Goal: Information Seeking & Learning: Learn about a topic

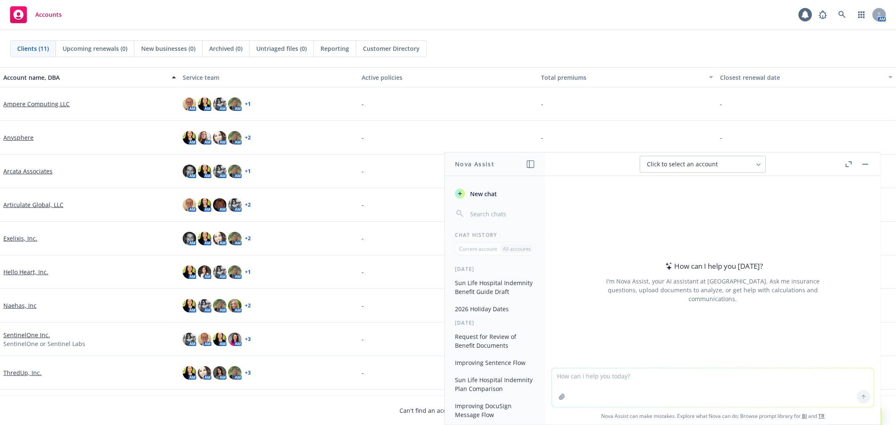
click at [709, 392] on textarea at bounding box center [713, 387] width 322 height 39
paste textarea
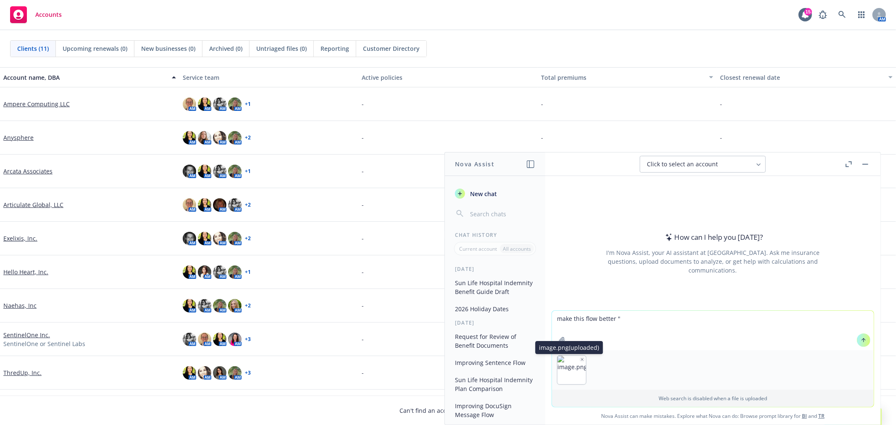
click at [576, 360] on div "image.png (uploaded) image.png (uploaded)" at bounding box center [571, 369] width 29 height 29
click at [579, 360] on button "button" at bounding box center [582, 360] width 6 height 6
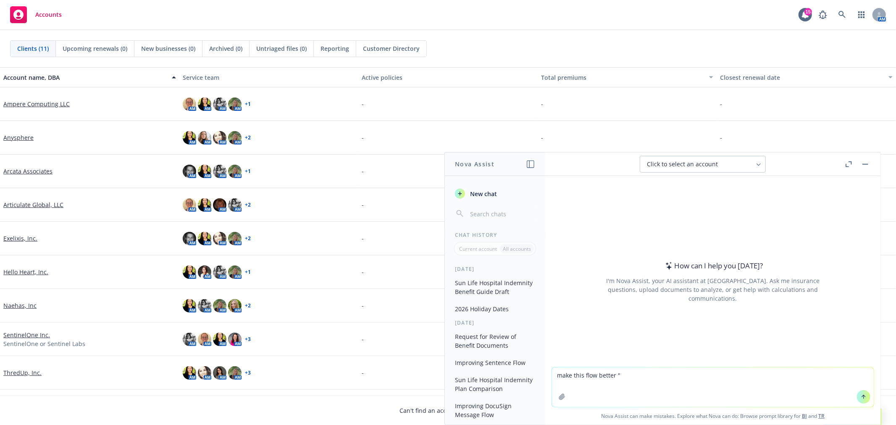
paste textarea "Hi guys. A couple comments/questions about Anysphere • NF Answers can't start s…"
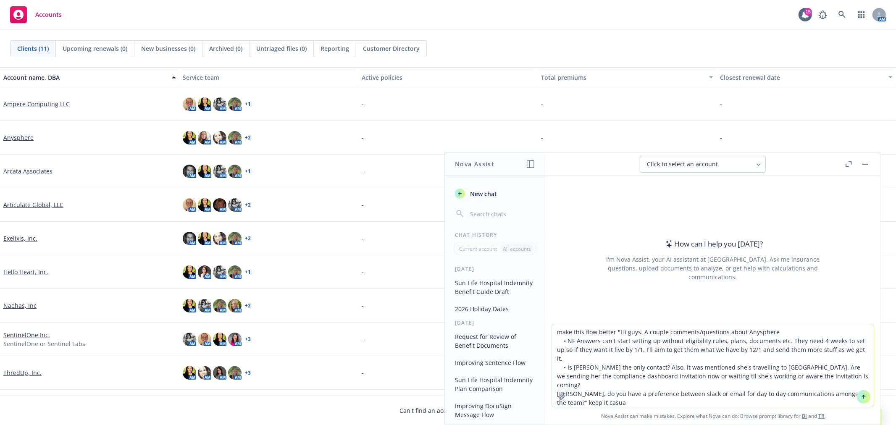
type textarea "make this flow better "Hi guys. A couple comments/questions about Anysphere • N…"
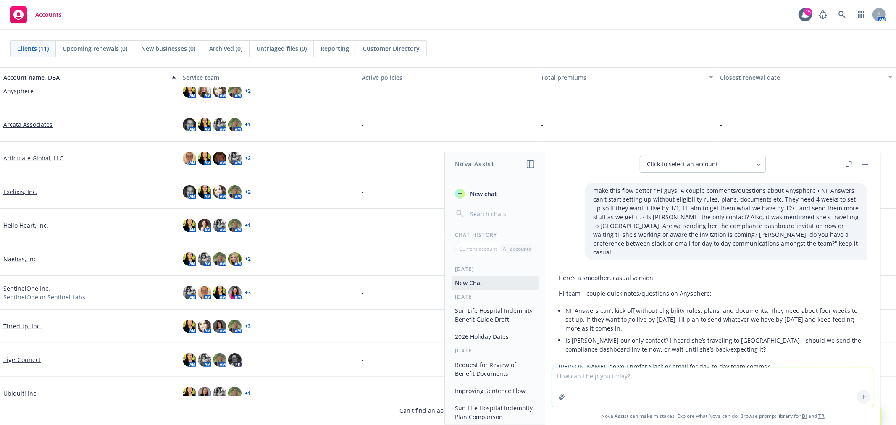
scroll to position [32, 0]
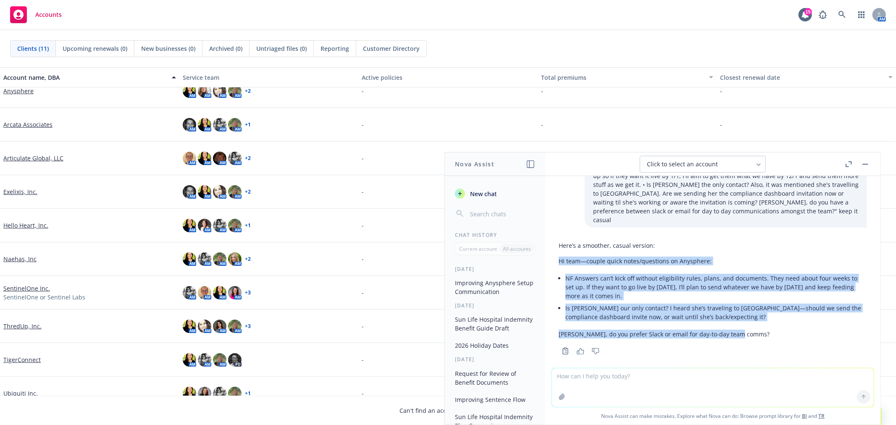
drag, startPoint x: 775, startPoint y: 324, endPoint x: 560, endPoint y: 254, distance: 226.2
click at [560, 254] on div "Here’s a smoother, casual version: Hi team—couple quick notes/questions on Anys…" at bounding box center [713, 290] width 308 height 104
copy div "Hi team—couple quick notes/questions on Anysphere: NF Answers can’t kick off wi…"
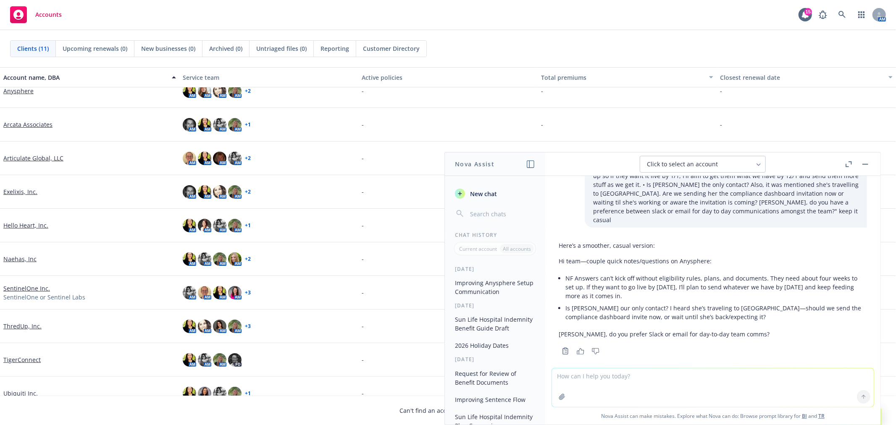
click at [784, 392] on textarea at bounding box center [713, 387] width 322 height 39
paste textarea "NEW YEAR’S DAY [DATE] [PERSON_NAME] [PERSON_NAME] DAY [DATE] PRESIDENTS’ DAY [D…"
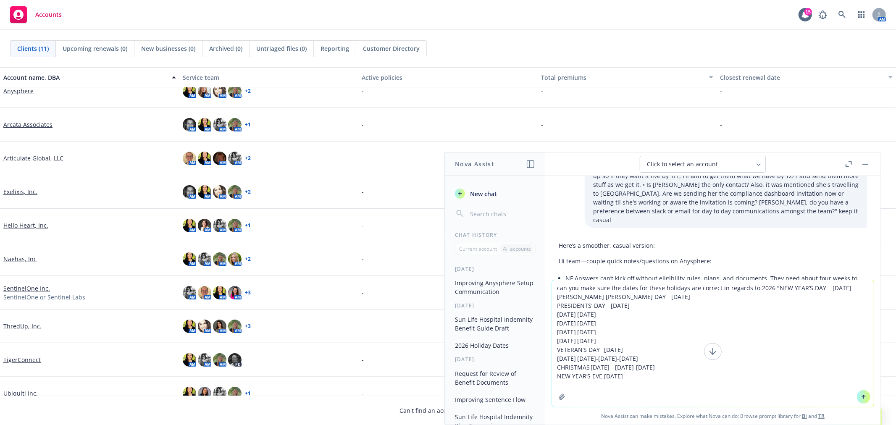
type textarea "can you make sure the dates for these holidays are correct in regards to 2026 "…"
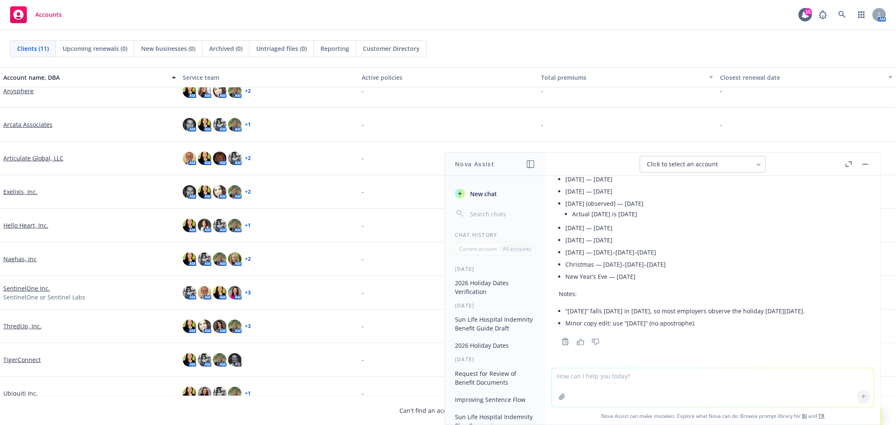
scroll to position [351, 0]
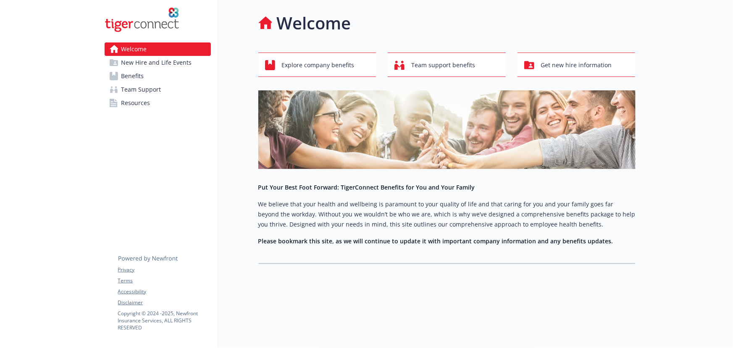
click at [168, 73] on link "Benefits" at bounding box center [158, 75] width 106 height 13
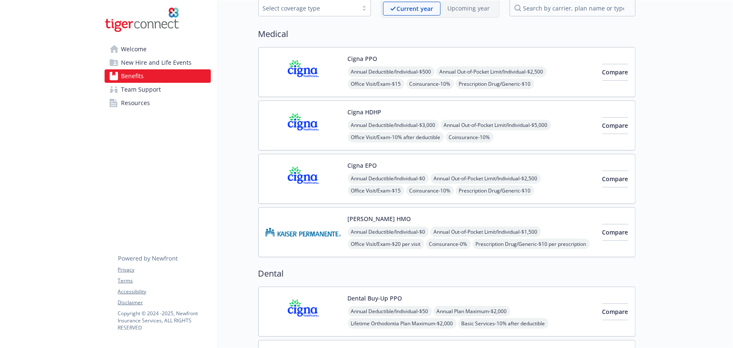
scroll to position [38, 0]
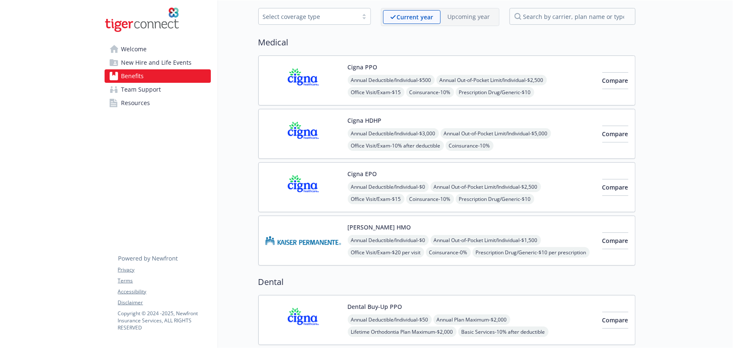
click at [547, 63] on div "Cigna PPO Annual Deductible/Individual - $500 Annual Out-of-Pocket Limit/Indivi…" at bounding box center [472, 81] width 248 height 36
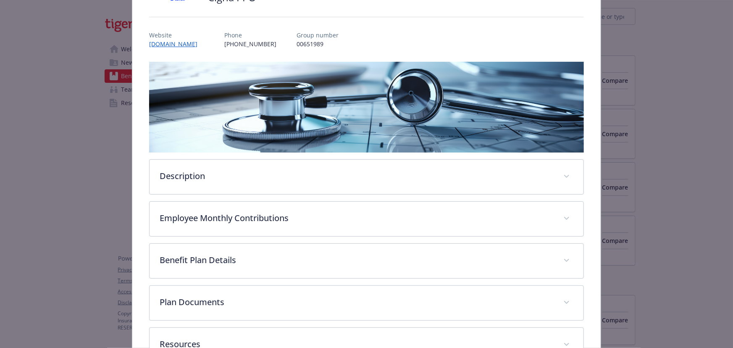
scroll to position [139, 0]
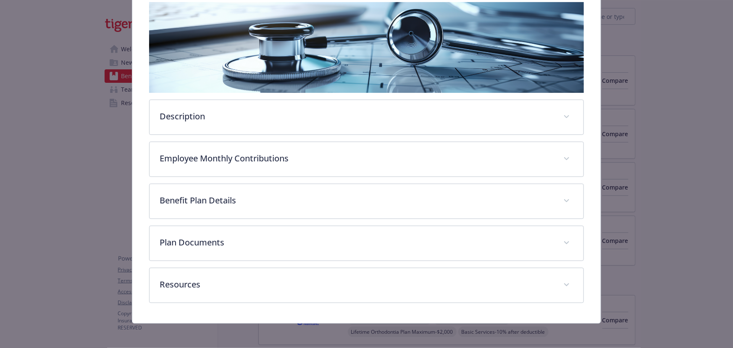
click at [330, 181] on div "Description A PPO plan gives you more flexibility to choose your physicians, re…" at bounding box center [366, 152] width 435 height 301
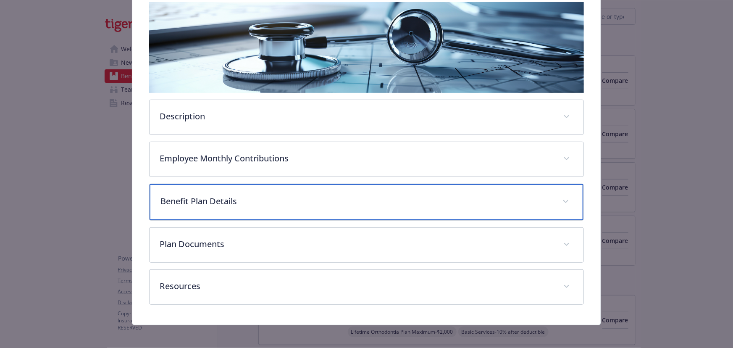
click at [300, 192] on div "Benefit Plan Details" at bounding box center [367, 202] width 434 height 36
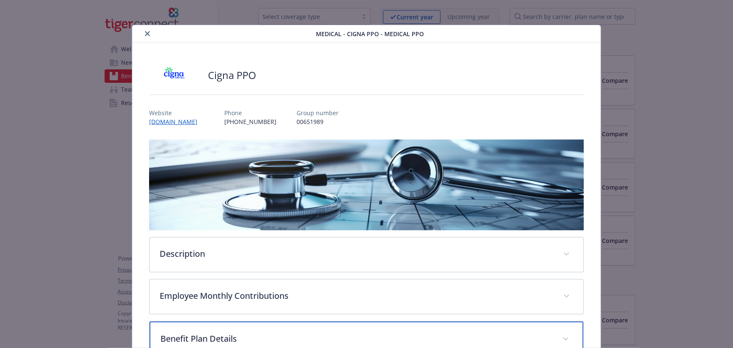
scroll to position [0, 0]
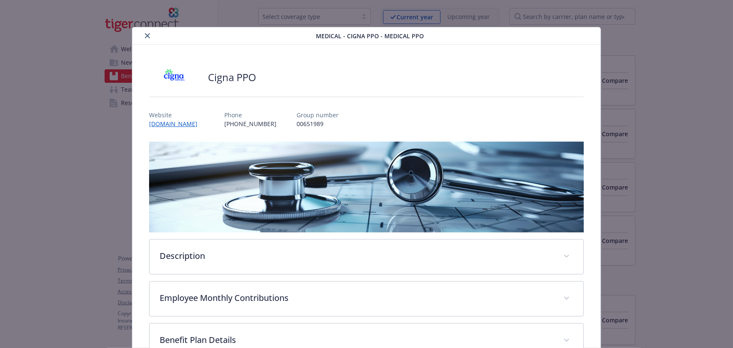
click at [145, 38] on icon "close" at bounding box center [147, 35] width 5 height 5
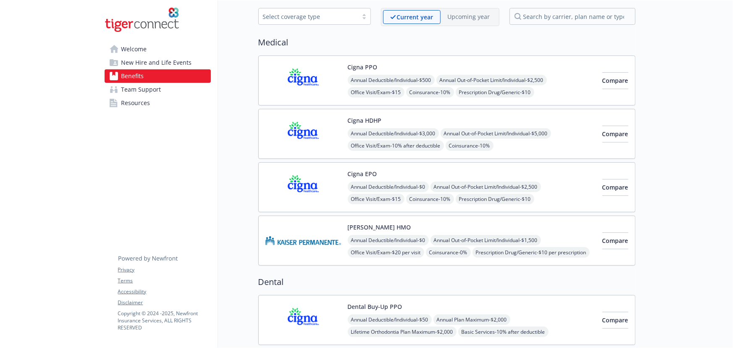
click at [444, 121] on div "Cigna HDHP Annual Deductible/Individual - $3,000 Annual Out-of-Pocket Limit/Ind…" at bounding box center [472, 134] width 248 height 36
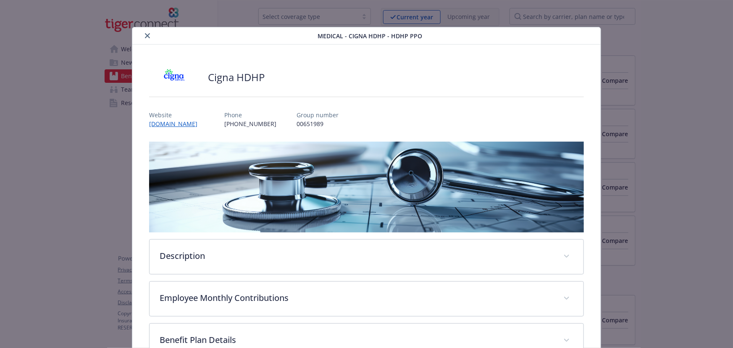
drag, startPoint x: 147, startPoint y: 37, endPoint x: 202, endPoint y: 49, distance: 56.4
click at [147, 37] on icon "close" at bounding box center [147, 35] width 5 height 5
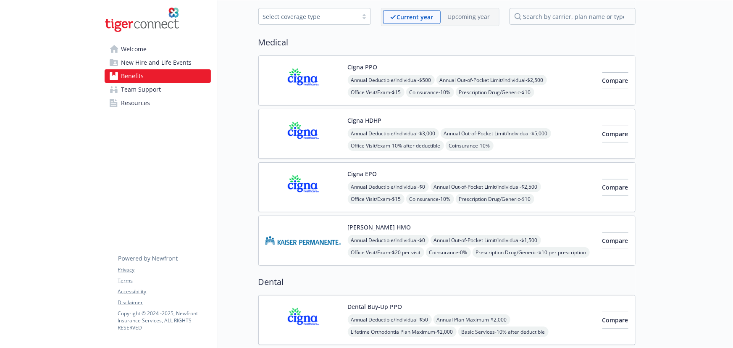
click at [455, 162] on div "Cigna EPO Annual Deductible/Individual - $0 Annual Out-of-Pocket Limit/Individu…" at bounding box center [446, 187] width 377 height 50
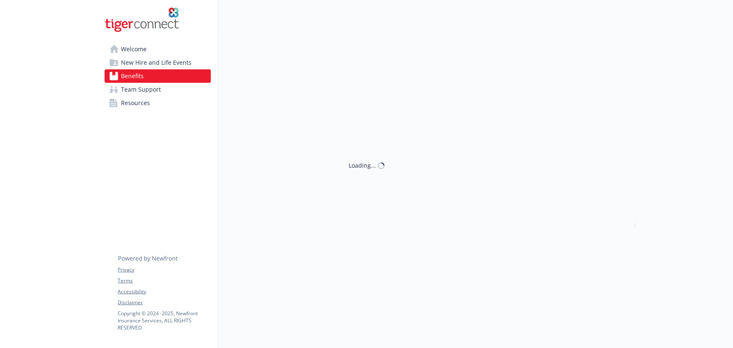
scroll to position [38, 0]
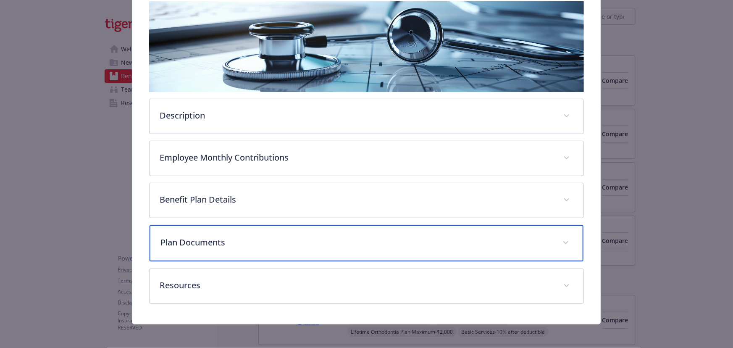
click at [253, 247] on div "Plan Documents" at bounding box center [367, 243] width 434 height 36
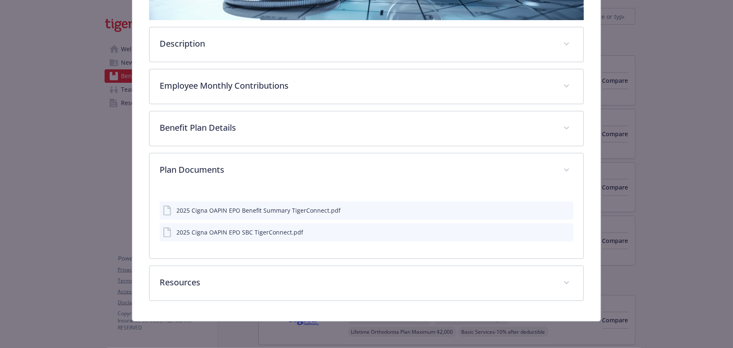
scroll to position [210, 0]
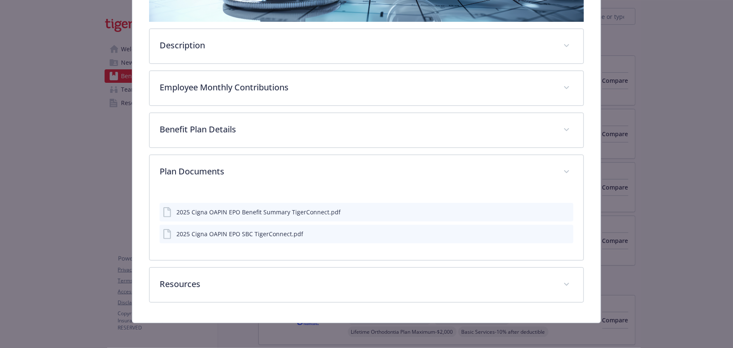
click at [557, 231] on div "details for plan Medical - Cigna EPO - Medical EPO" at bounding box center [559, 233] width 21 height 9
click at [562, 232] on icon "preview file" at bounding box center [566, 233] width 8 height 6
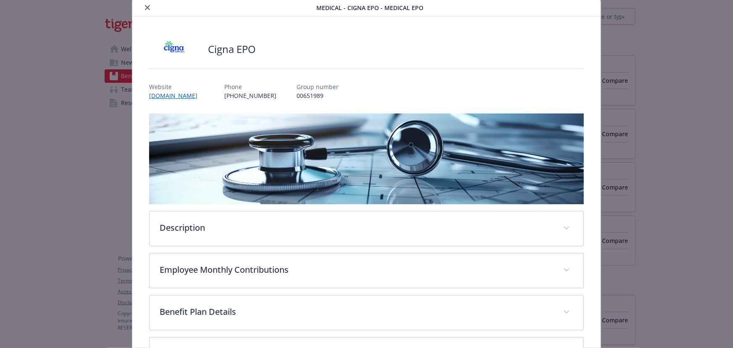
scroll to position [0, 0]
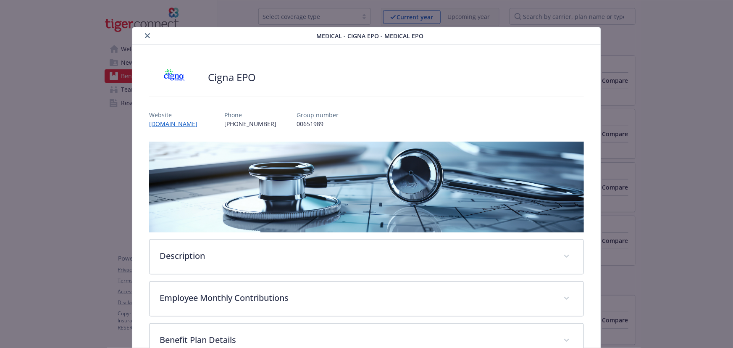
click at [150, 34] on button "close" at bounding box center [147, 36] width 10 height 10
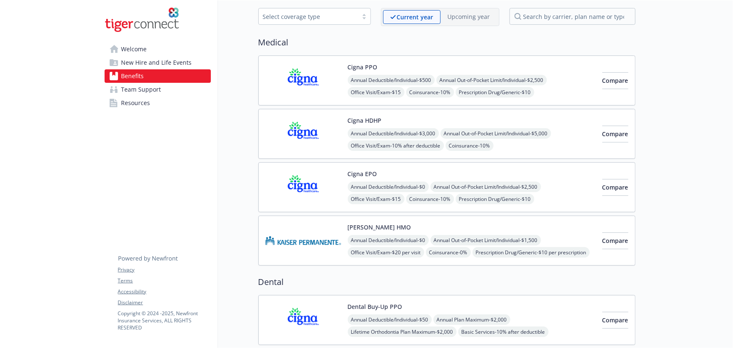
click at [342, 226] on div "Kaiser HMO Annual Deductible/Individual - $0 Annual Out-of-Pocket Limit/Individ…" at bounding box center [430, 241] width 330 height 36
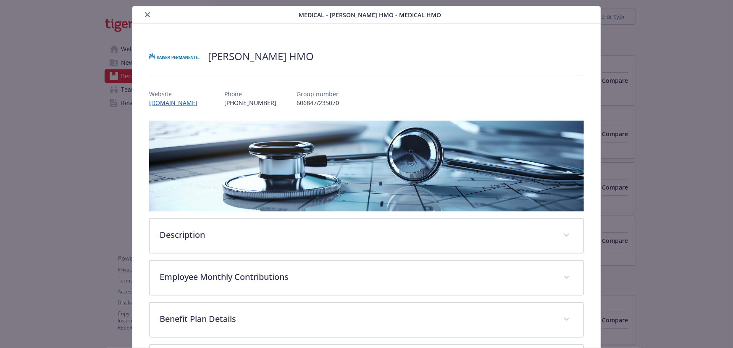
scroll to position [140, 0]
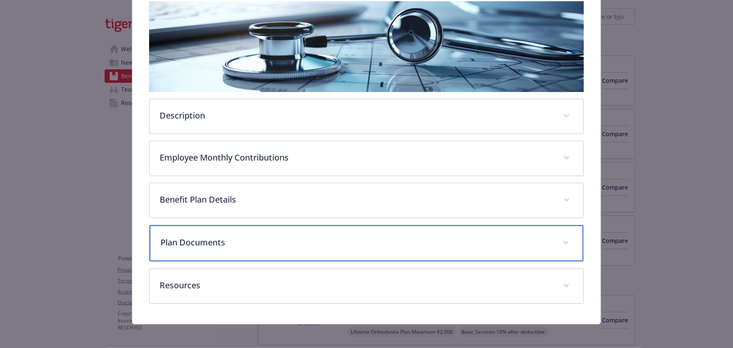
click at [239, 242] on p "Plan Documents" at bounding box center [356, 242] width 392 height 13
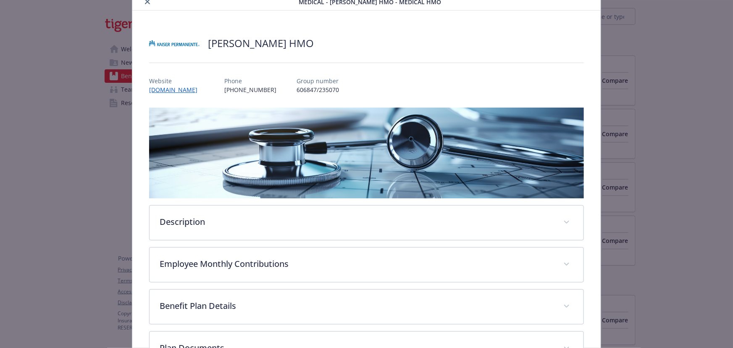
scroll to position [0, 0]
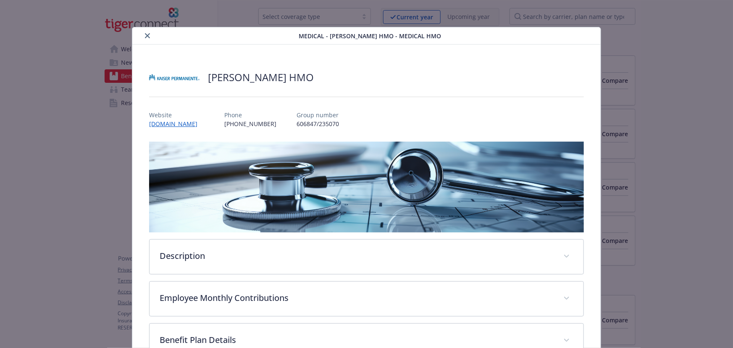
click at [149, 33] on icon "close" at bounding box center [147, 35] width 5 height 5
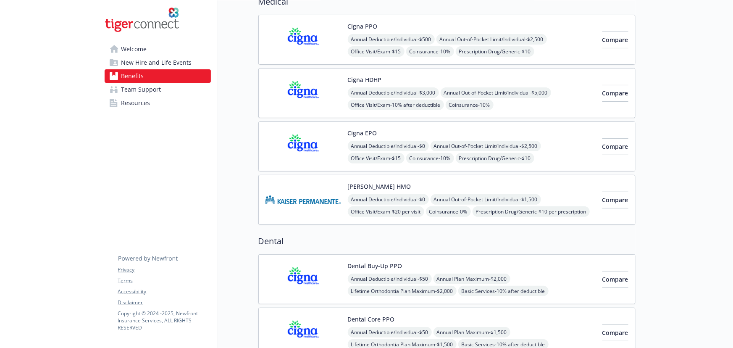
scroll to position [114, 0]
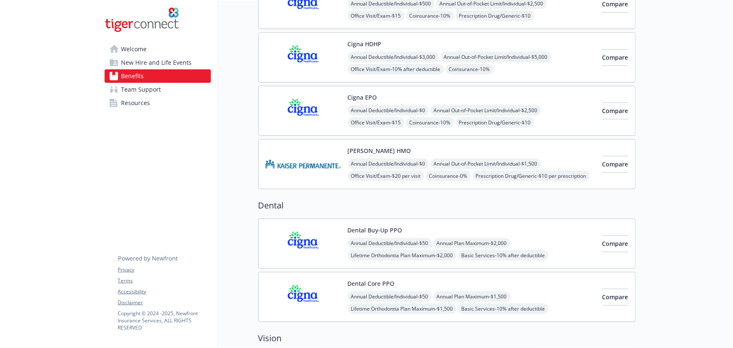
click at [336, 300] on img at bounding box center [303, 297] width 76 height 36
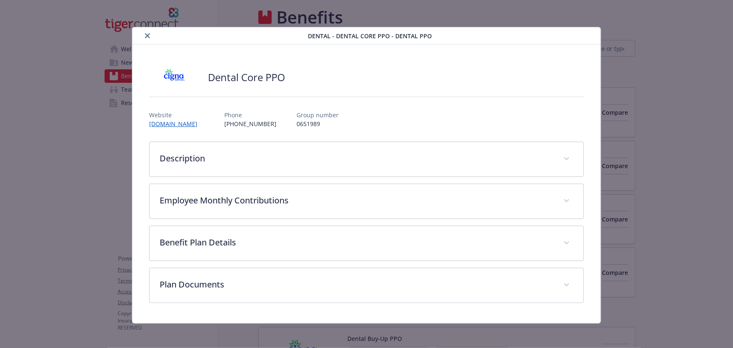
scroll to position [114, 0]
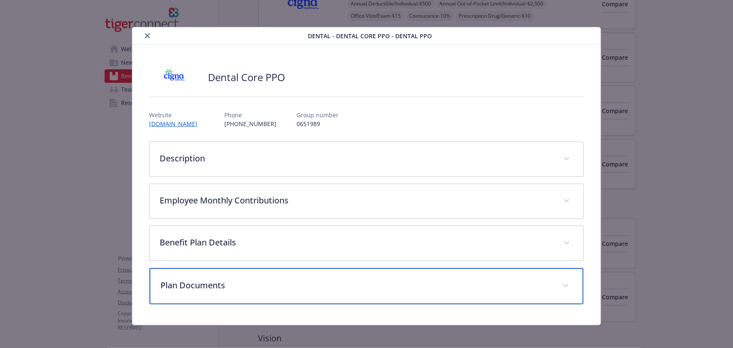
click at [219, 275] on div "Plan Documents" at bounding box center [367, 286] width 434 height 36
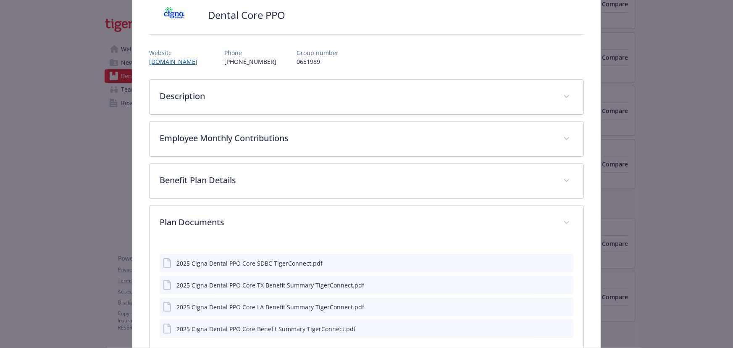
scroll to position [0, 0]
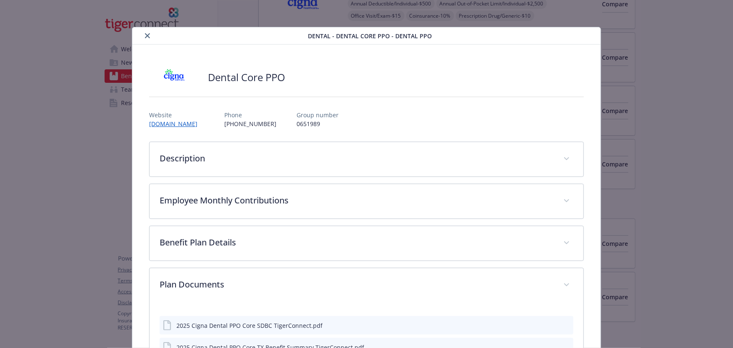
click at [147, 37] on icon "close" at bounding box center [147, 35] width 5 height 5
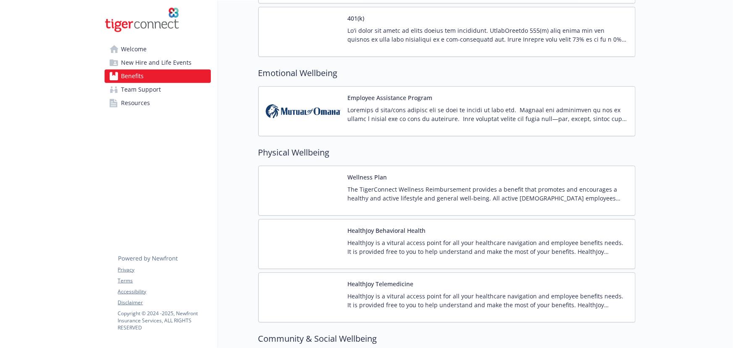
scroll to position [1222, 0]
